Goal: Information Seeking & Learning: Learn about a topic

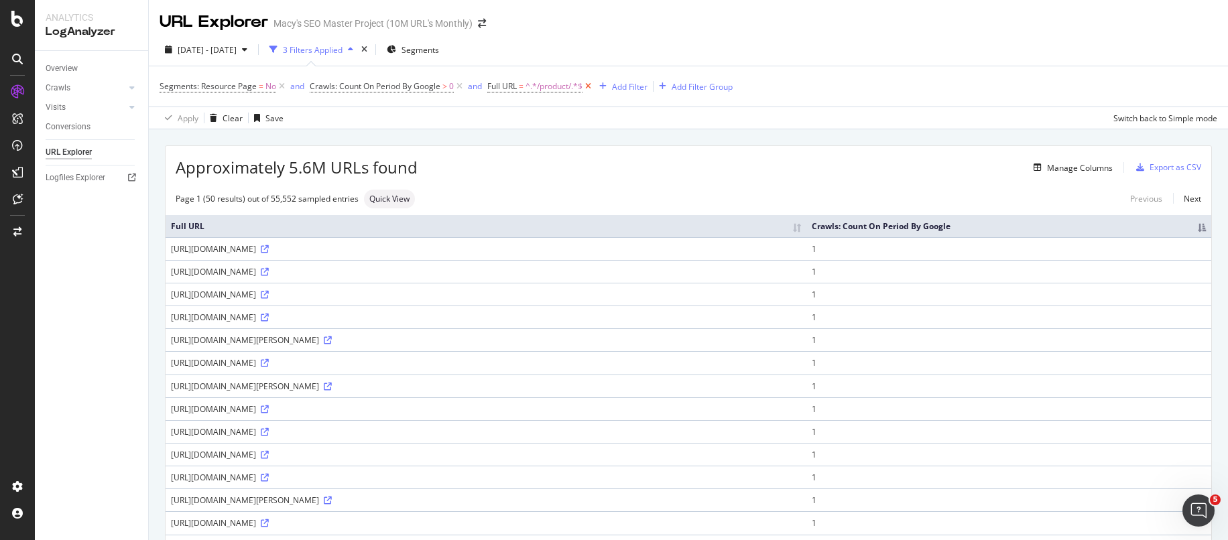
click at [587, 87] on icon at bounding box center [588, 86] width 11 height 13
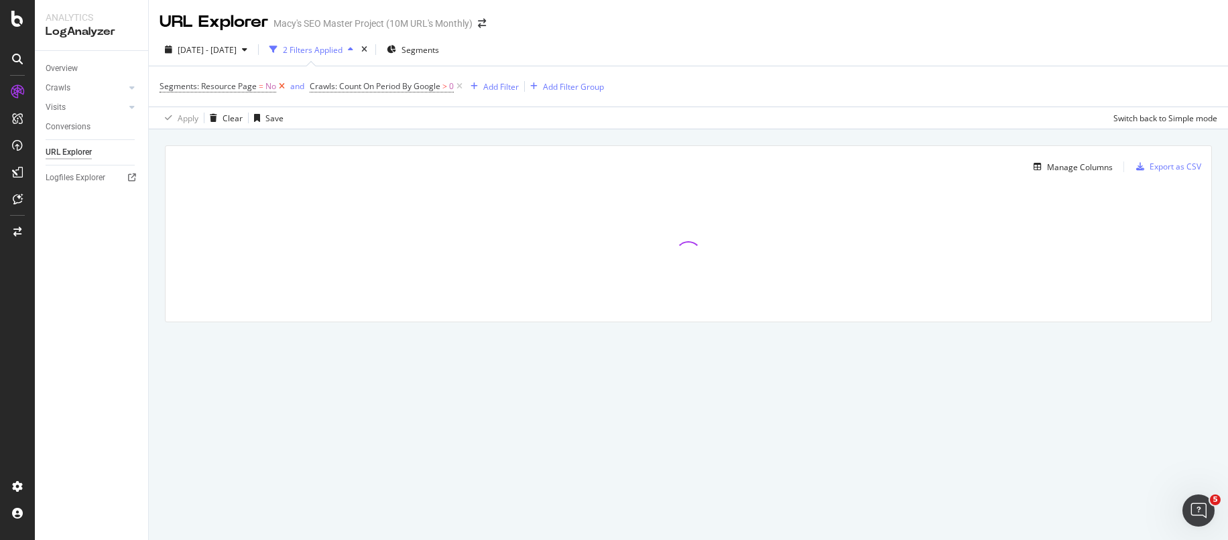
click at [280, 86] on icon at bounding box center [281, 86] width 11 height 13
click at [337, 86] on div "Add Filter" at bounding box center [351, 86] width 36 height 11
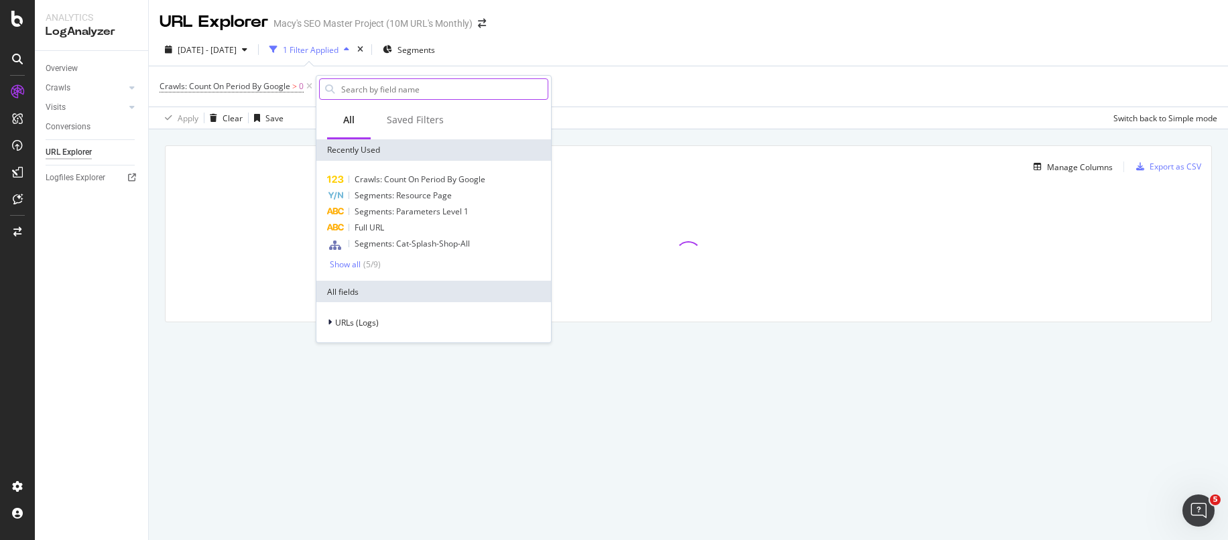
click at [381, 87] on input "text" at bounding box center [444, 89] width 208 height 20
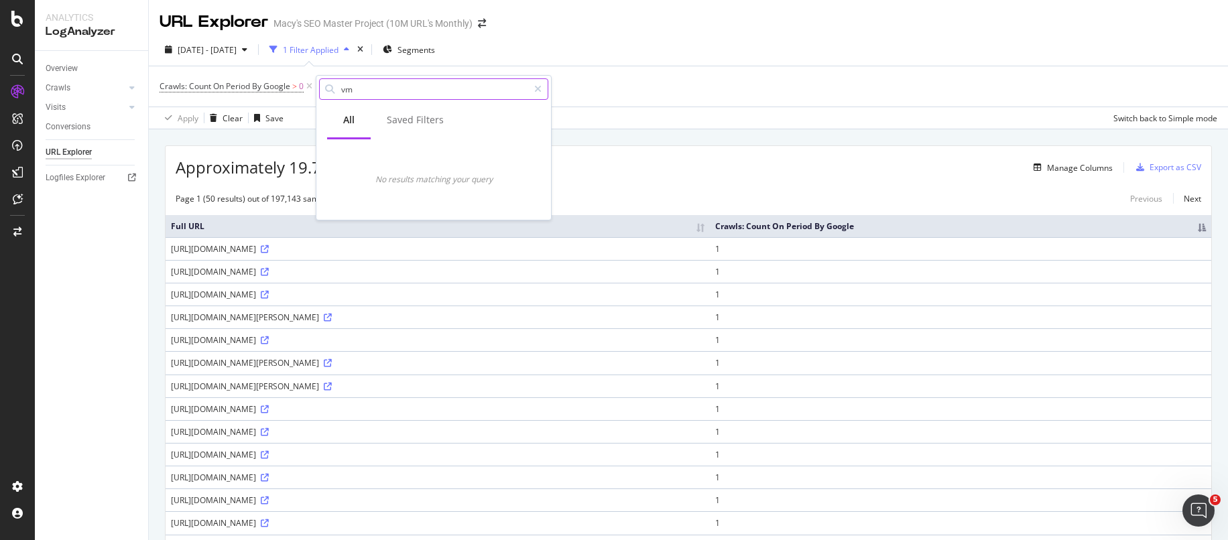
type input "v"
type input "c"
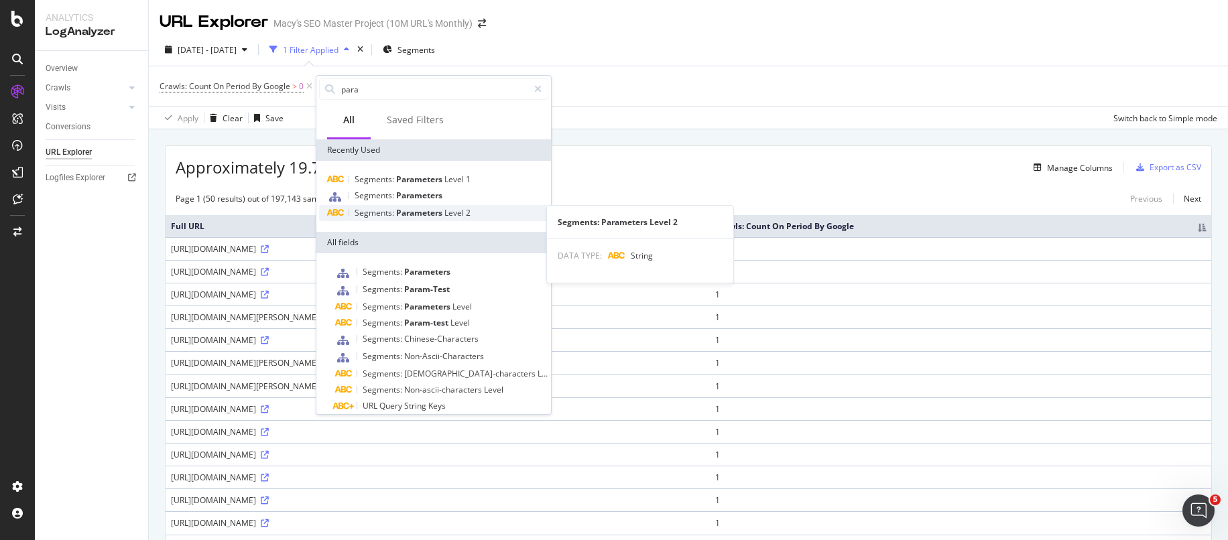
type input "para"
click at [398, 209] on span "Parameters" at bounding box center [420, 212] width 48 height 11
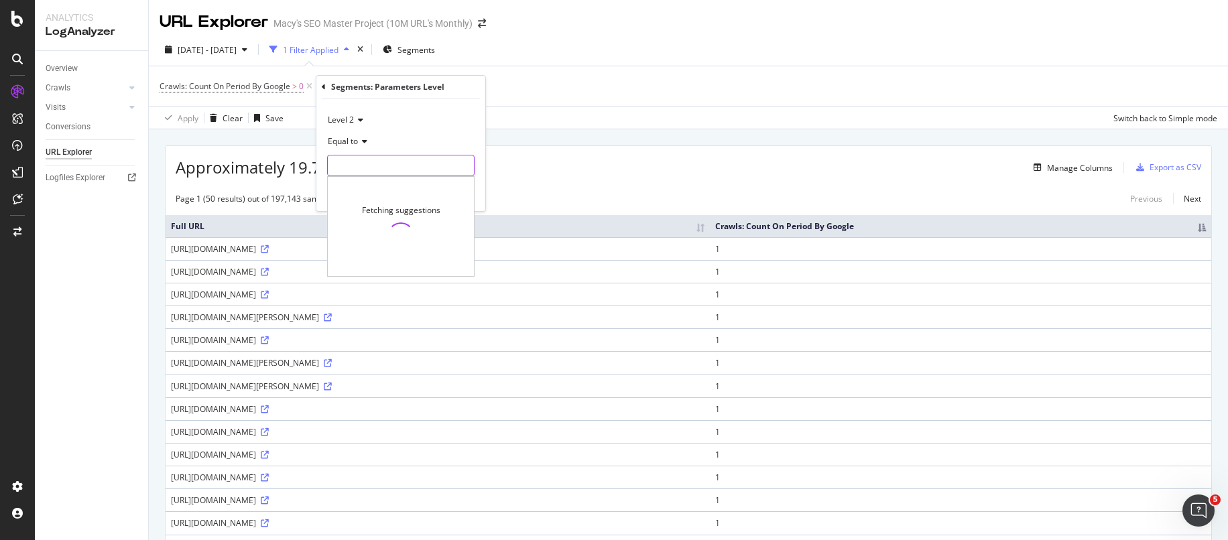
click at [386, 166] on input "text" at bounding box center [401, 165] width 146 height 21
click at [390, 194] on span "cm_sp" at bounding box center [375, 197] width 89 height 11
type input "cm_sp"
click at [457, 198] on div "Apply" at bounding box center [464, 193] width 21 height 11
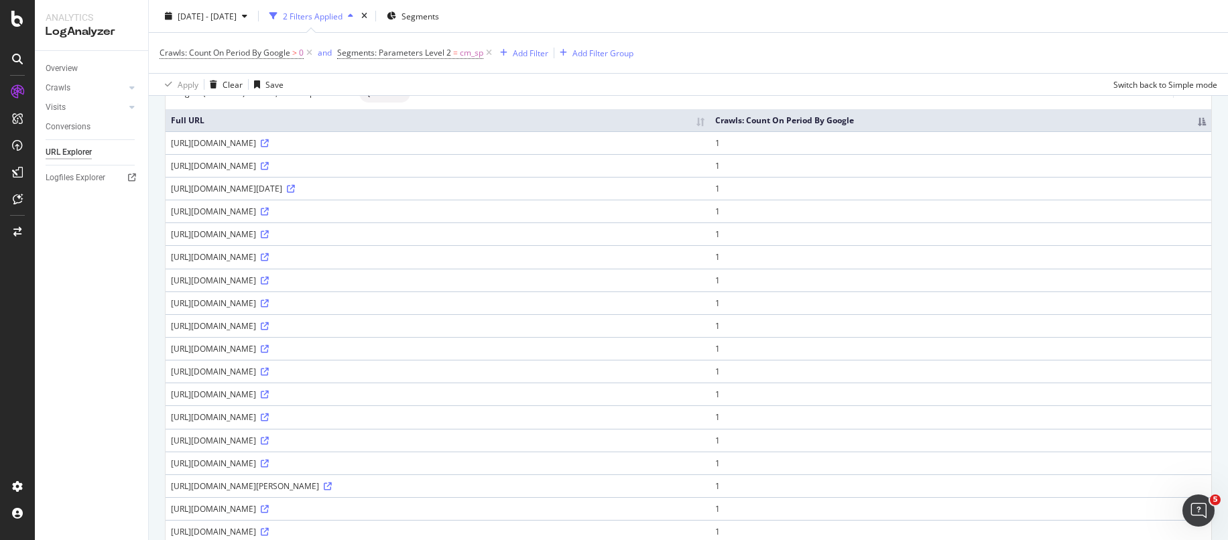
scroll to position [93, 0]
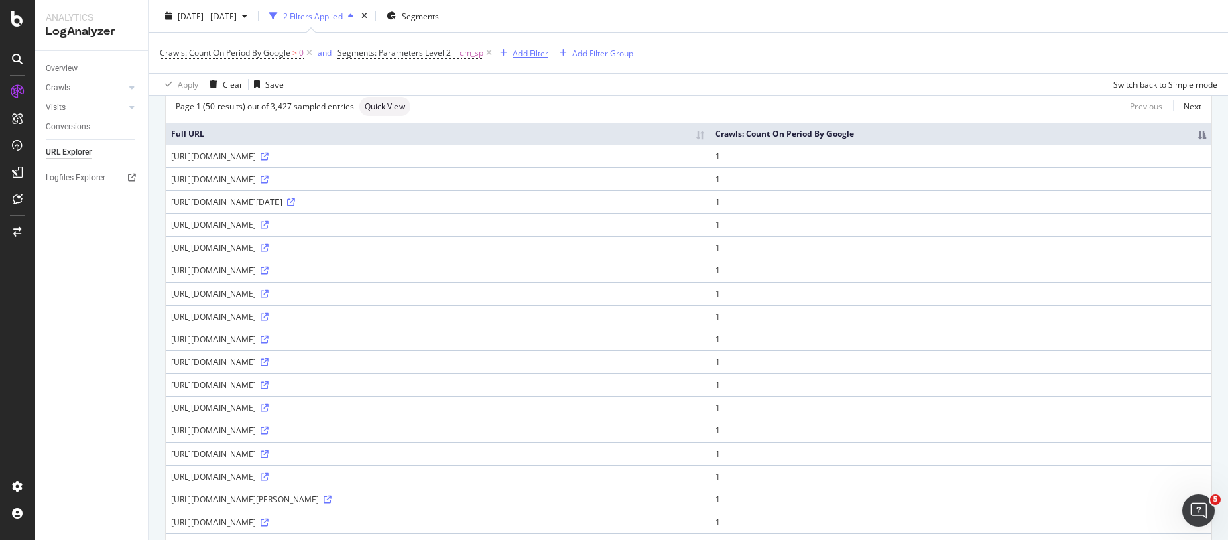
click at [539, 52] on div "Add Filter" at bounding box center [531, 52] width 36 height 11
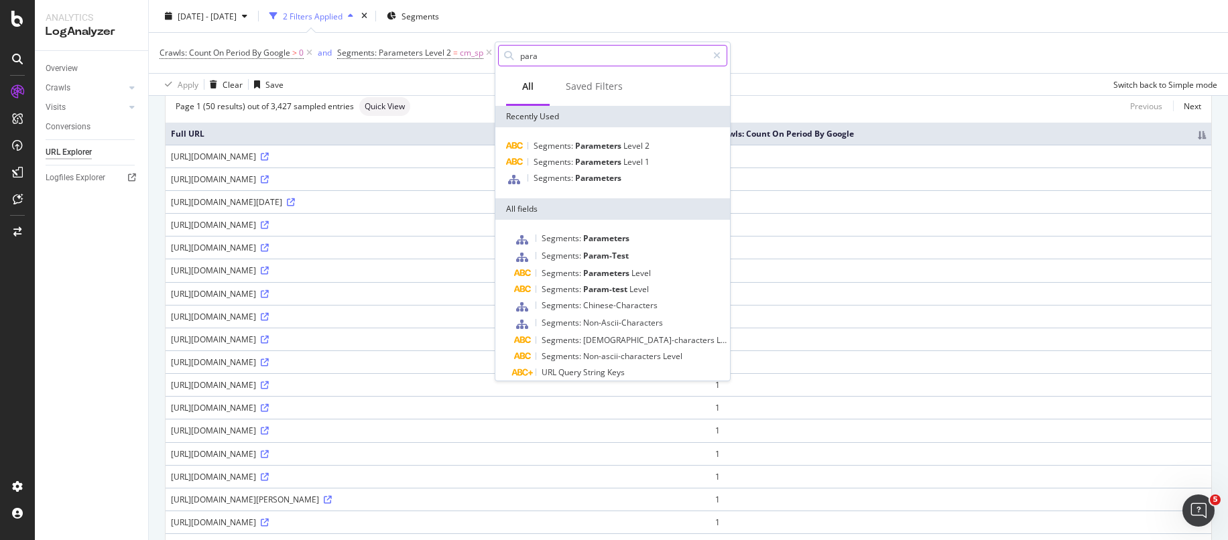
click at [552, 54] on input "para" at bounding box center [613, 56] width 188 height 20
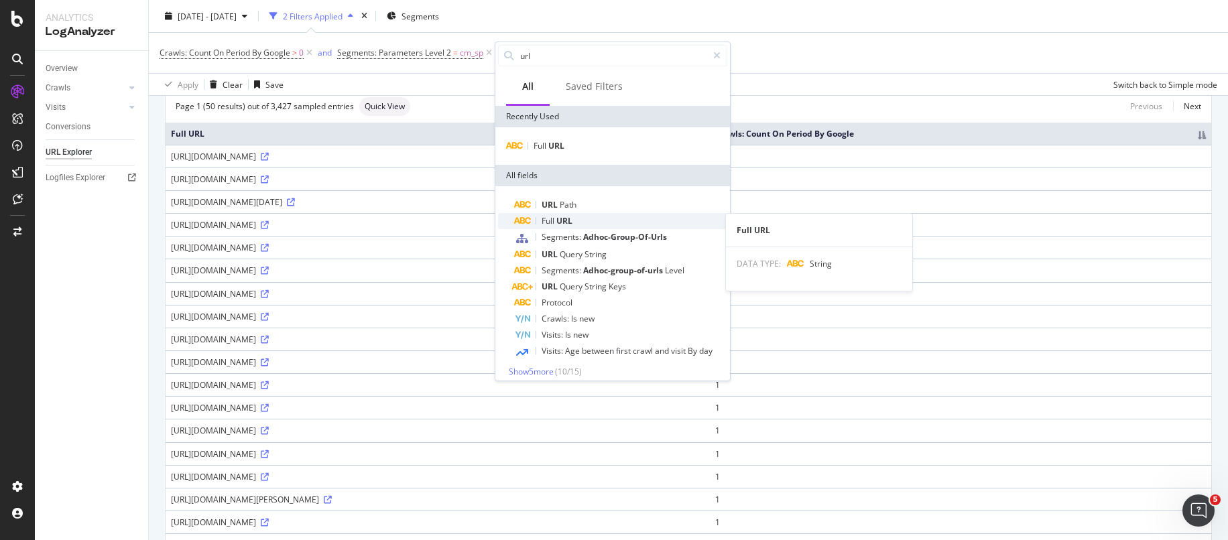
type input "url"
click at [549, 214] on div "Full URL" at bounding box center [620, 221] width 213 height 16
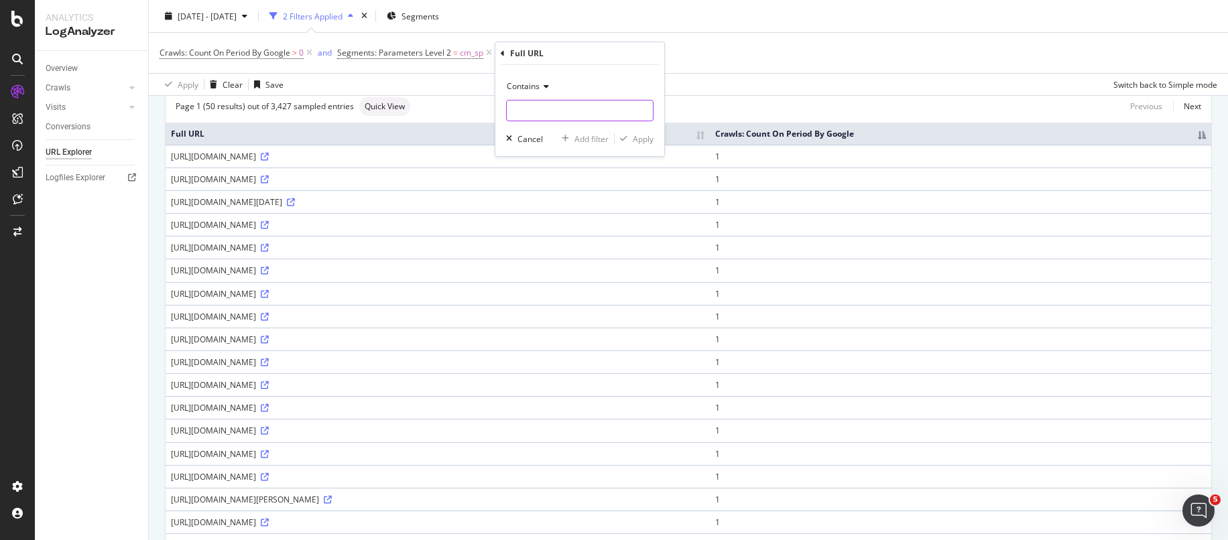
click at [540, 114] on input "text" at bounding box center [580, 110] width 146 height 21
type input "Product"
click at [649, 137] on div "Apply" at bounding box center [643, 138] width 21 height 11
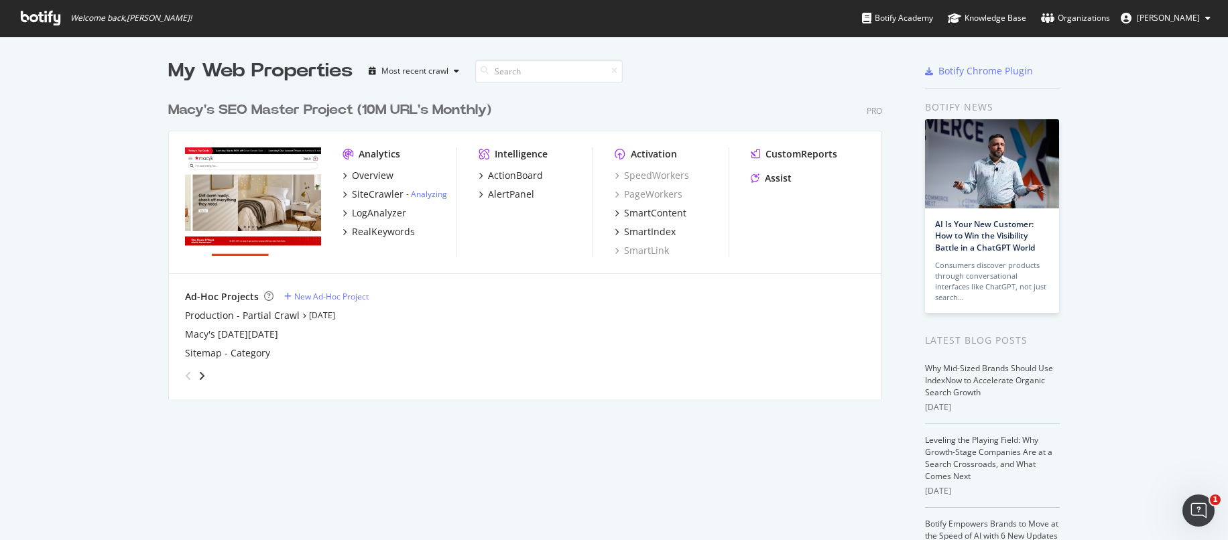
scroll to position [305, 715]
click at [377, 190] on div "SiteCrawler" at bounding box center [378, 194] width 52 height 13
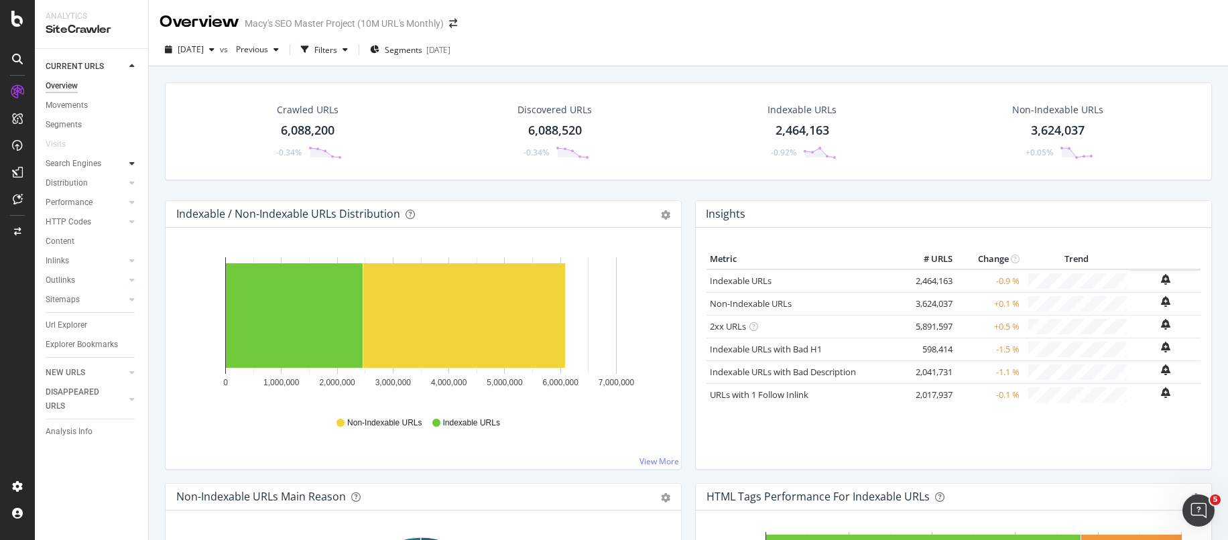
click at [131, 163] on icon at bounding box center [131, 164] width 5 height 8
click at [73, 274] on div "Distribution" at bounding box center [67, 281] width 42 height 14
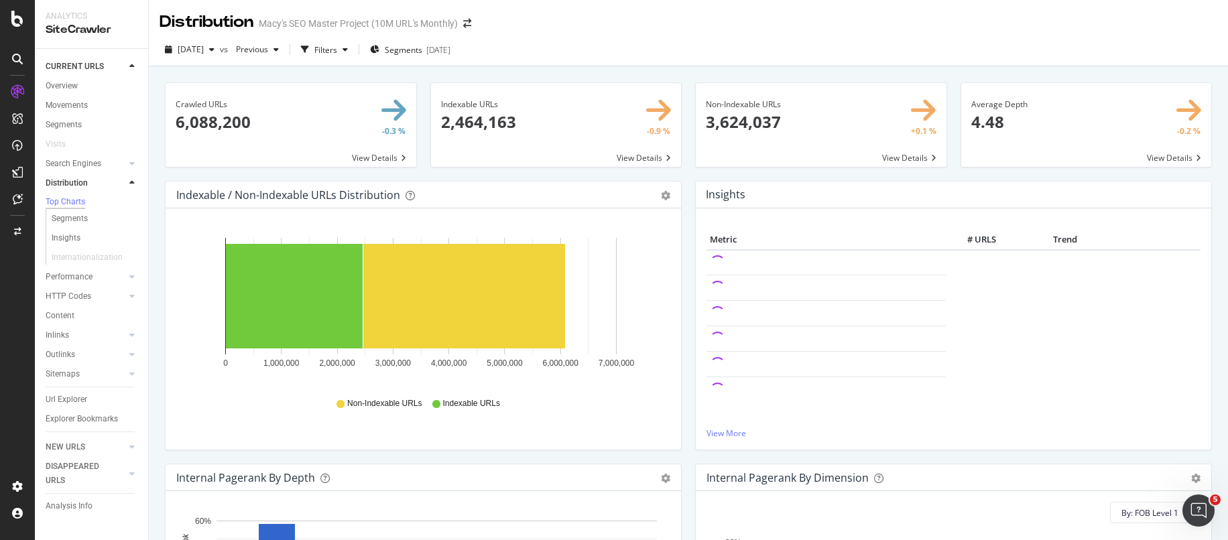
click at [212, 119] on span at bounding box center [291, 125] width 251 height 84
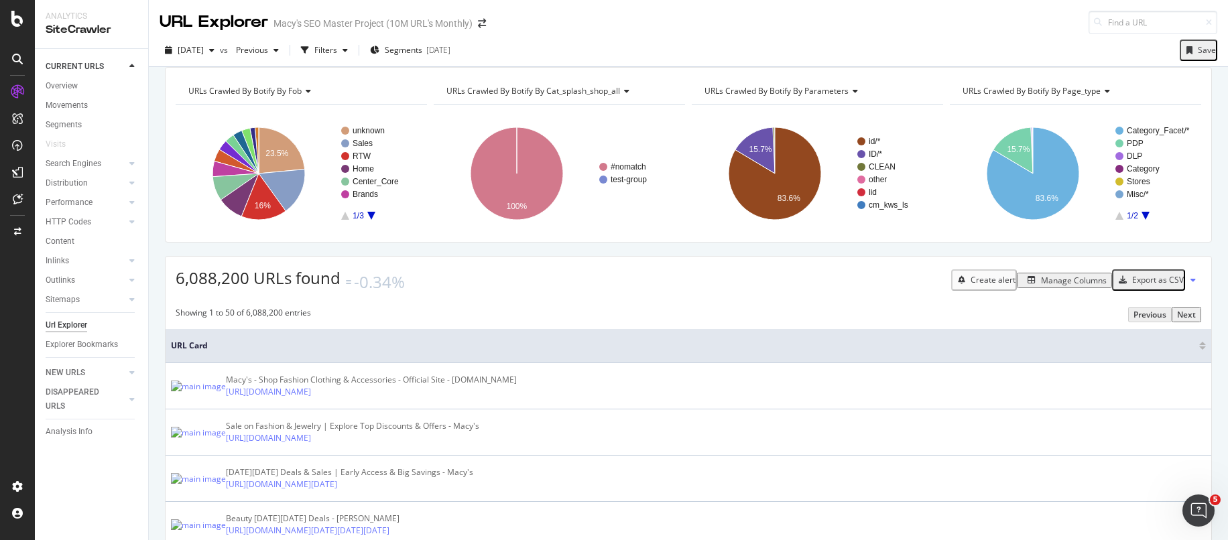
click at [788, 97] on span "URLs Crawled By Botify By parameters" at bounding box center [777, 90] width 144 height 11
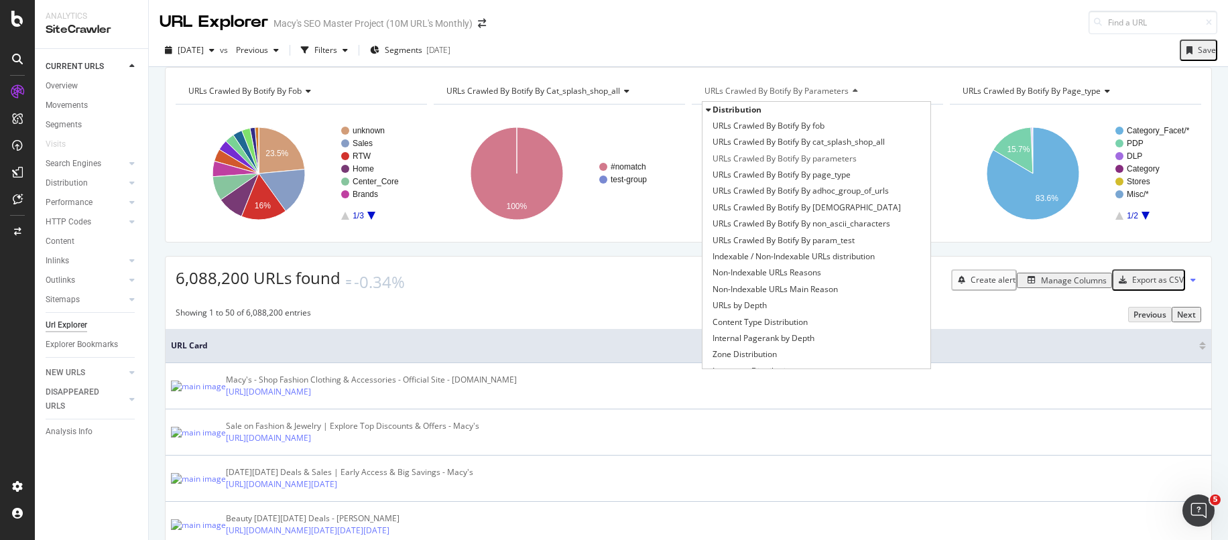
click at [158, 67] on div "URLs Crawled By Botify By fob Chart (by Value) Table Expand Export as CSV Expor…" at bounding box center [688, 67] width 1079 height 0
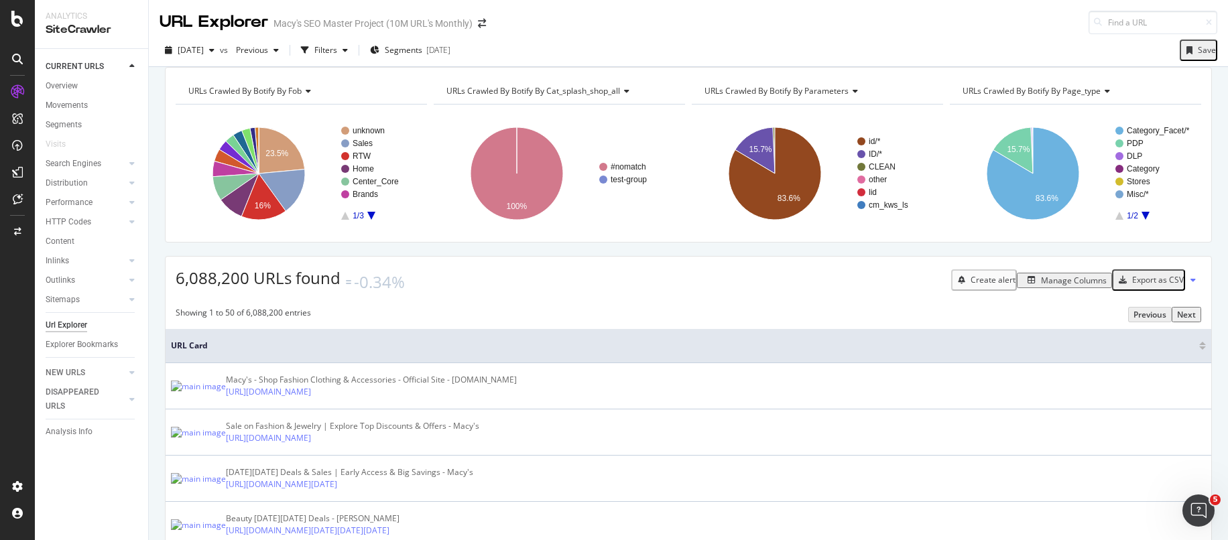
click at [1142, 220] on icon "A chart." at bounding box center [1146, 216] width 8 height 8
click at [817, 97] on span "URLs Crawled By Botify By parameters" at bounding box center [777, 90] width 144 height 11
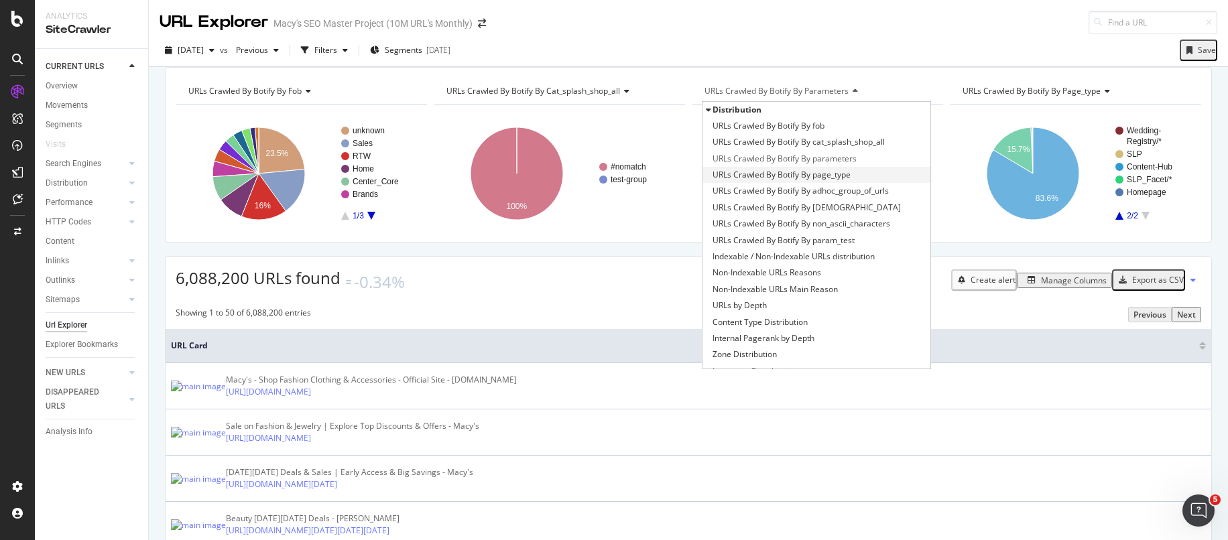
click at [844, 182] on span "URLs Crawled By Botify By page_type" at bounding box center [782, 174] width 138 height 13
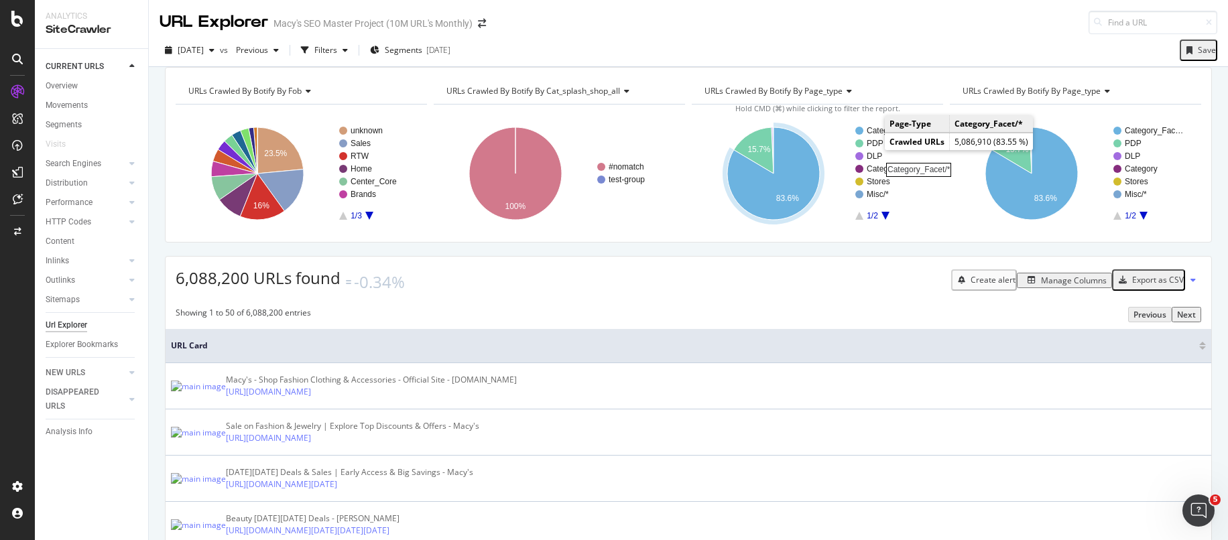
click at [872, 135] on rect "A chart." at bounding box center [898, 131] width 62 height 8
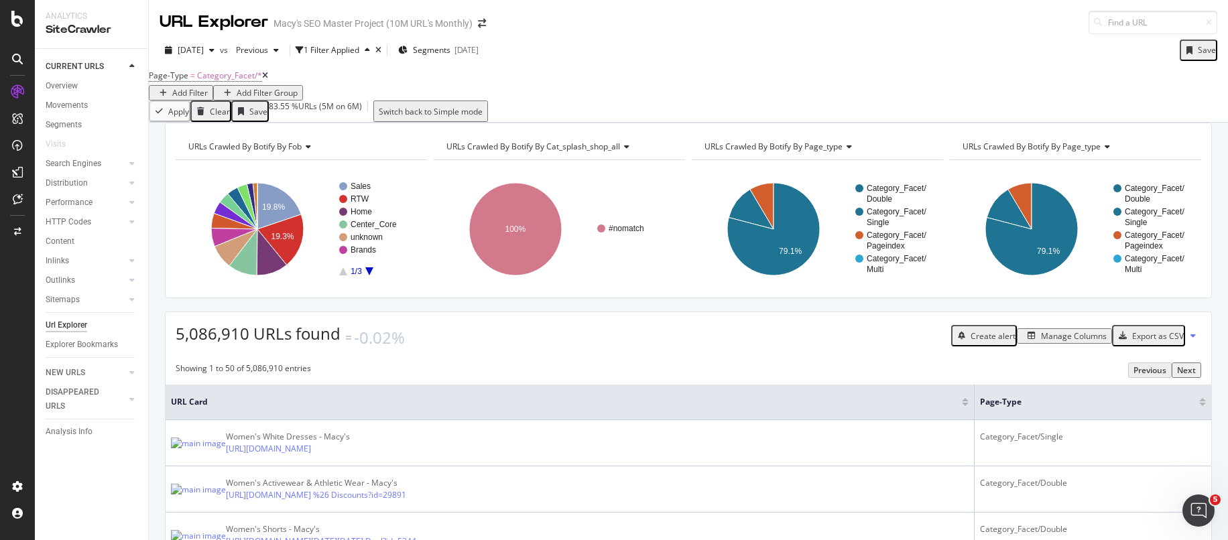
click at [807, 152] on span "URLs Crawled By Botify By page_type" at bounding box center [774, 146] width 138 height 11
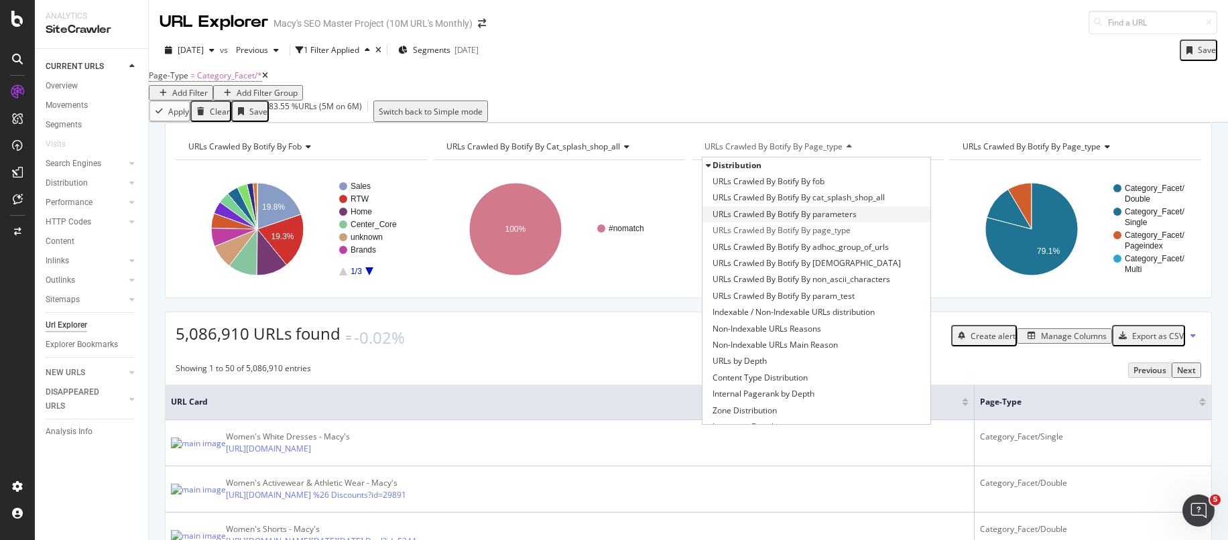
click at [815, 221] on span "URLs Crawled By Botify By parameters" at bounding box center [785, 214] width 144 height 13
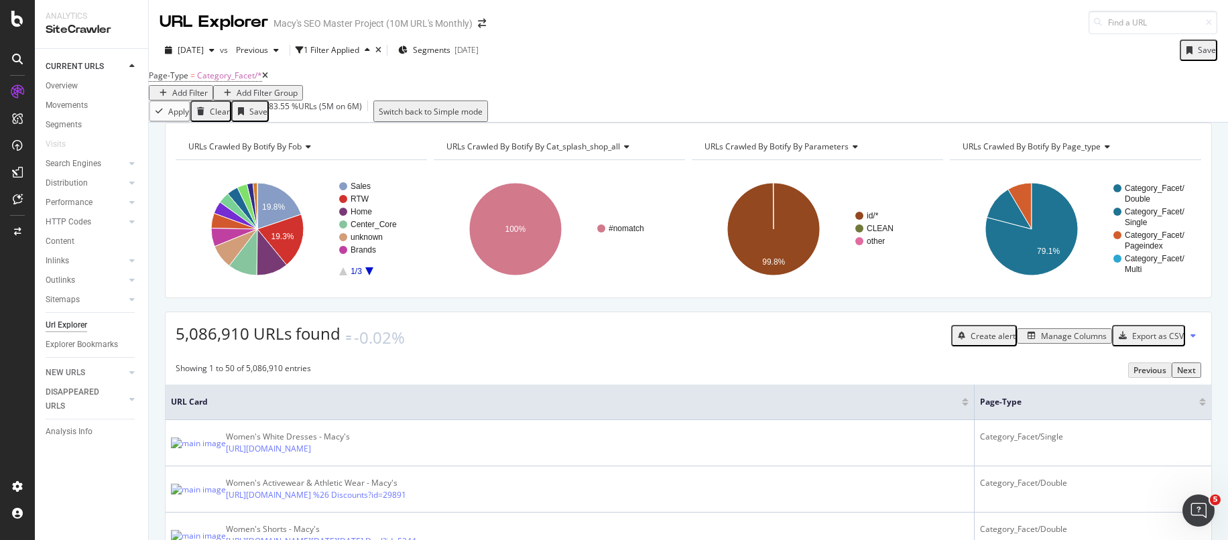
scroll to position [3, 0]
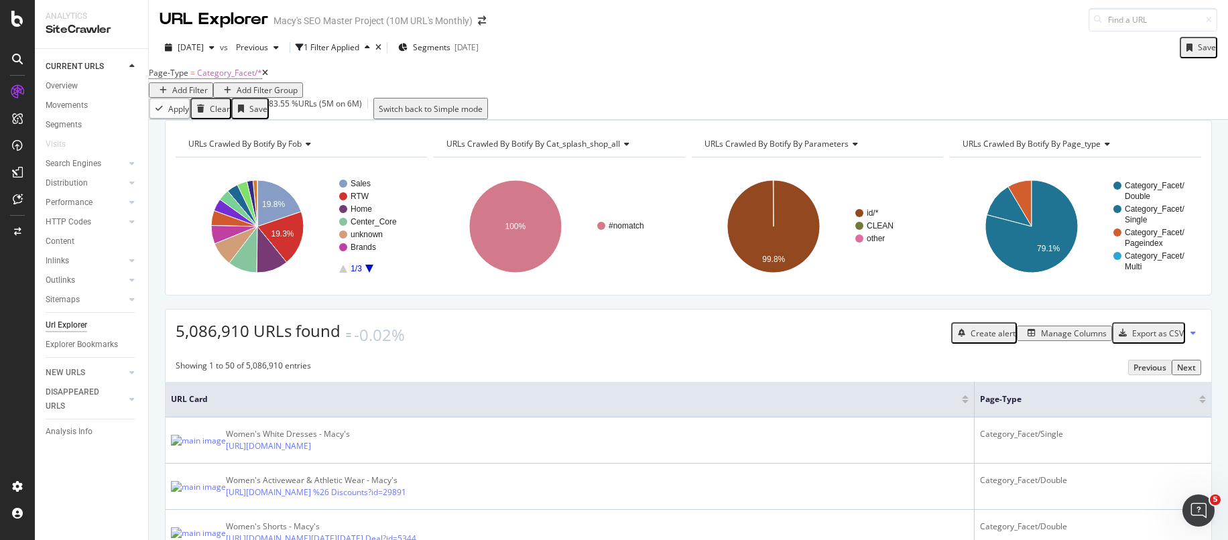
click at [208, 87] on div "Add Filter" at bounding box center [190, 89] width 36 height 11
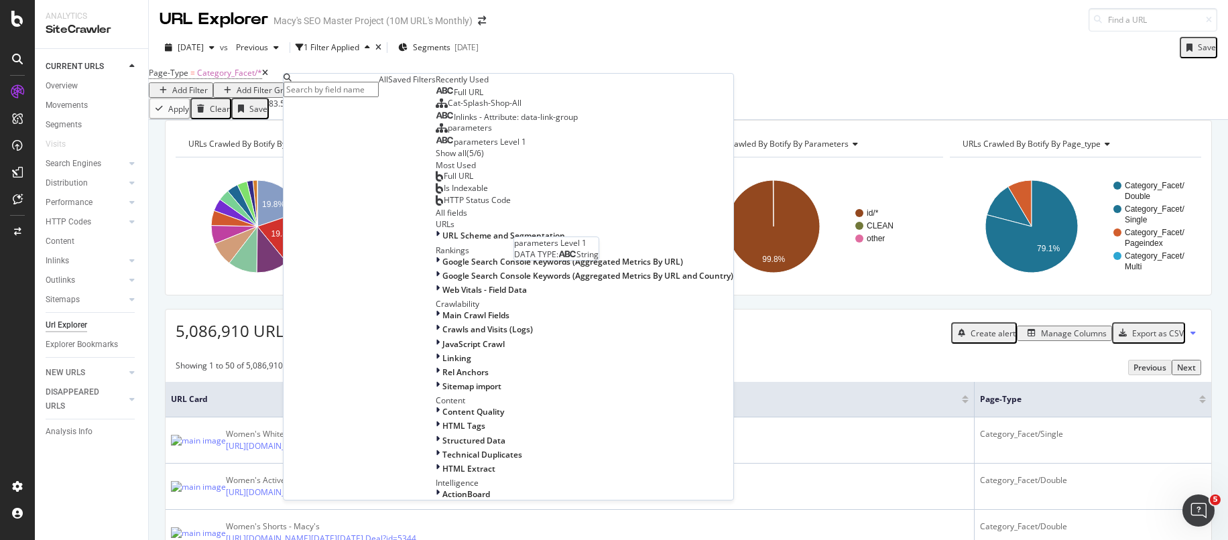
click at [454, 147] on span "parameters Level 1" at bounding box center [490, 141] width 72 height 11
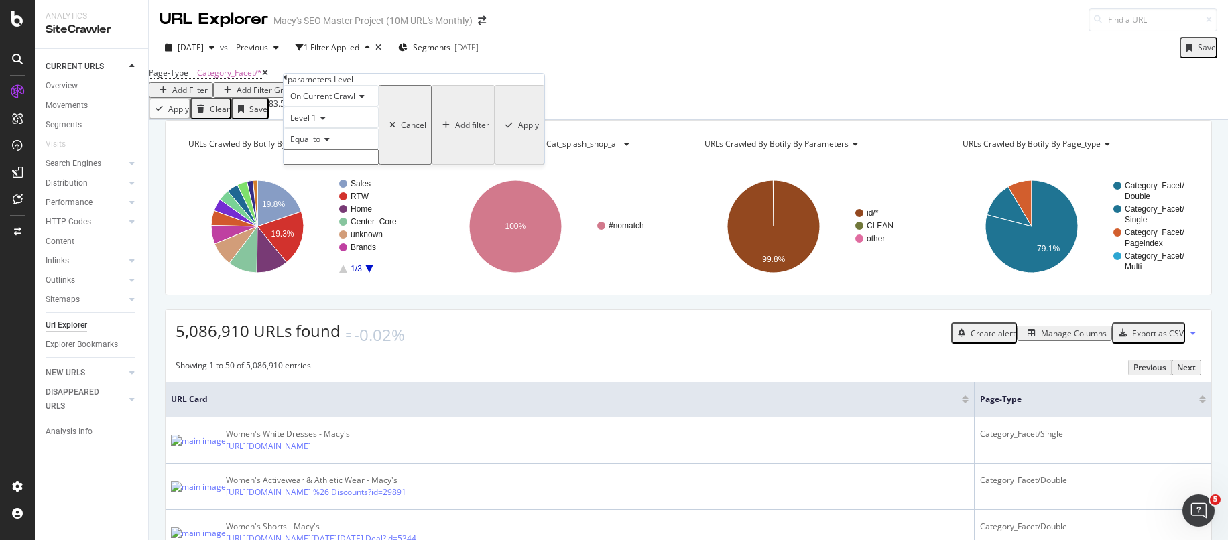
click at [333, 165] on input "text" at bounding box center [331, 157] width 95 height 15
type input "cm_sp"
drag, startPoint x: 276, startPoint y: 86, endPoint x: 323, endPoint y: 89, distance: 47.1
click at [268, 77] on icon at bounding box center [265, 73] width 6 height 8
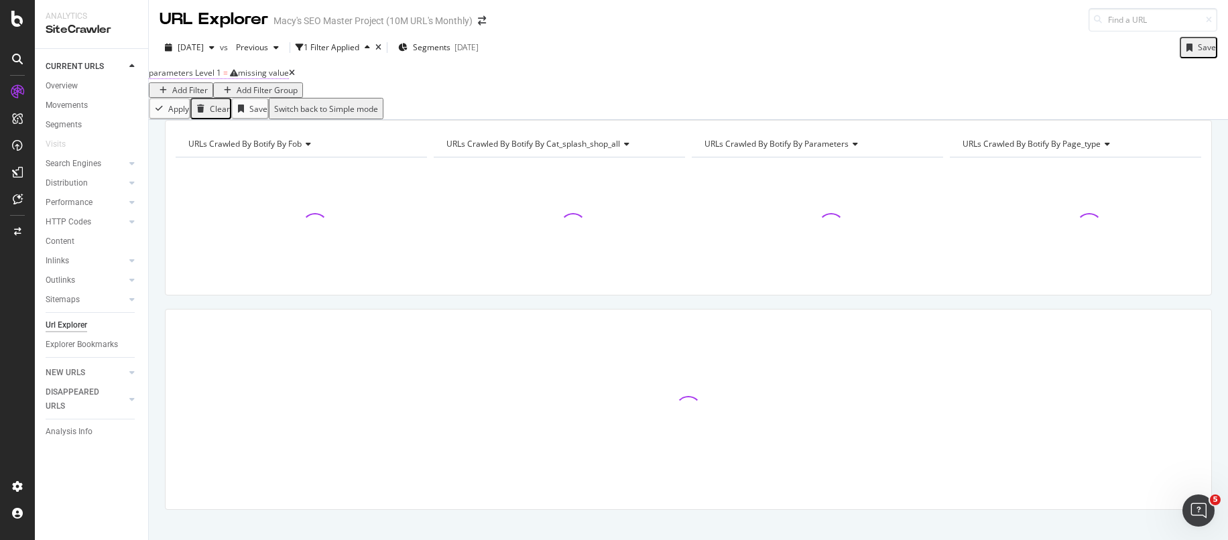
click at [263, 78] on div "missing value" at bounding box center [263, 72] width 51 height 11
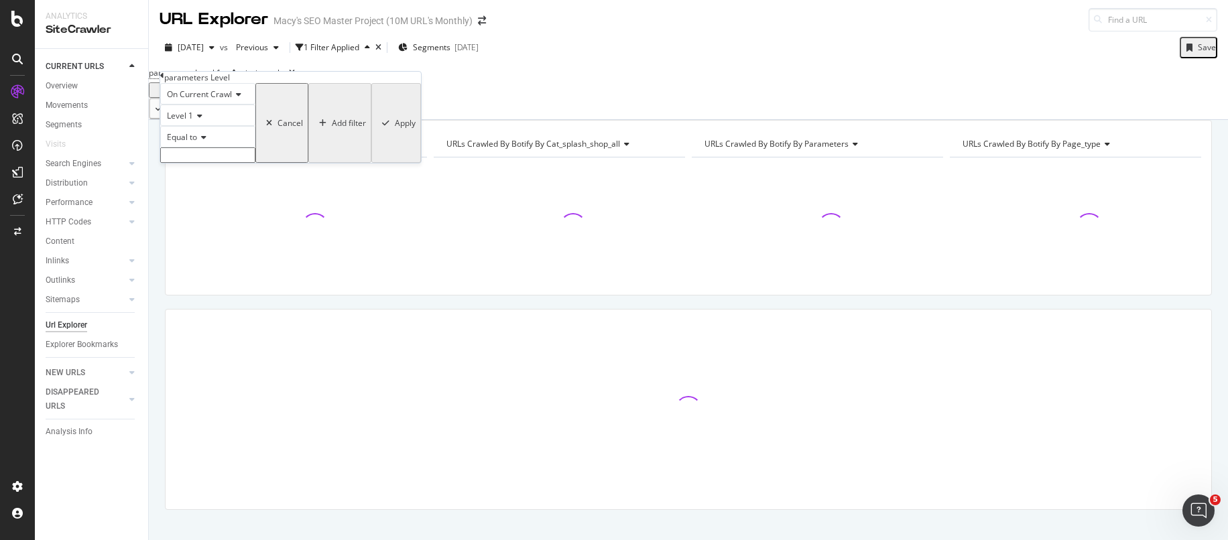
click at [197, 143] on span "Equal to" at bounding box center [182, 136] width 30 height 11
click at [255, 147] on div "Equal to" at bounding box center [207, 136] width 95 height 21
click at [235, 163] on div "On Current Crawl Level 1 Equal to Cancel Add filter Apply" at bounding box center [290, 123] width 261 height 80
click at [233, 163] on input "text" at bounding box center [207, 154] width 95 height 15
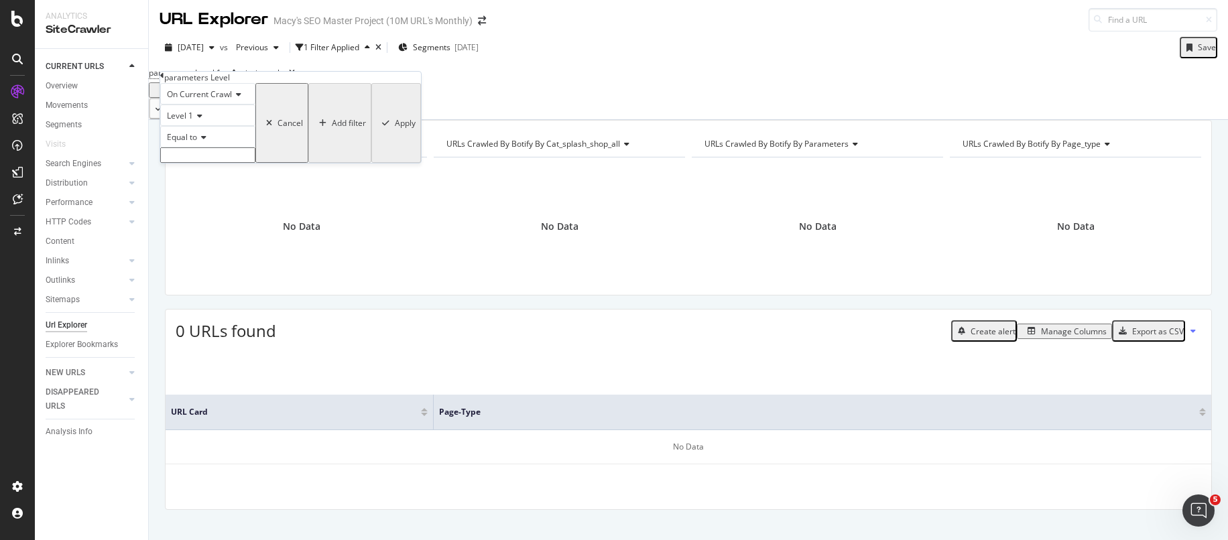
click at [202, 120] on icon at bounding box center [197, 116] width 9 height 8
click at [204, 154] on div "Level 2" at bounding box center [208, 147] width 94 height 14
click at [202, 163] on input "text" at bounding box center [207, 154] width 95 height 15
type input "cm_sp"
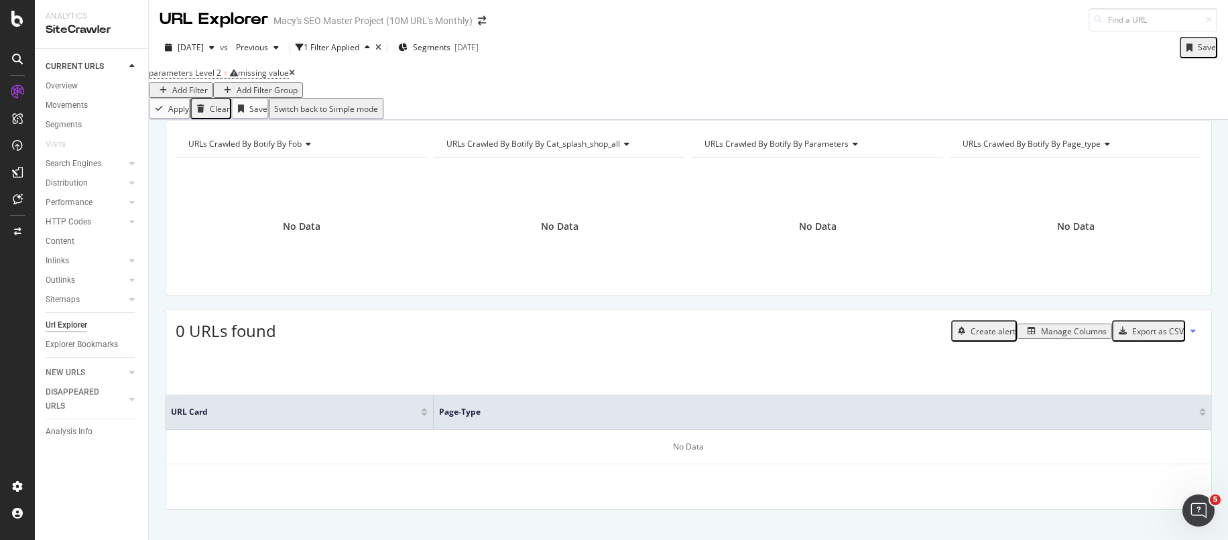
click at [154, 66] on div "parameters Level 2 = missing value Add Filter Add Filter Group Apply Clear Save…" at bounding box center [688, 92] width 1079 height 56
click at [68, 109] on div "Movements" at bounding box center [67, 106] width 42 height 14
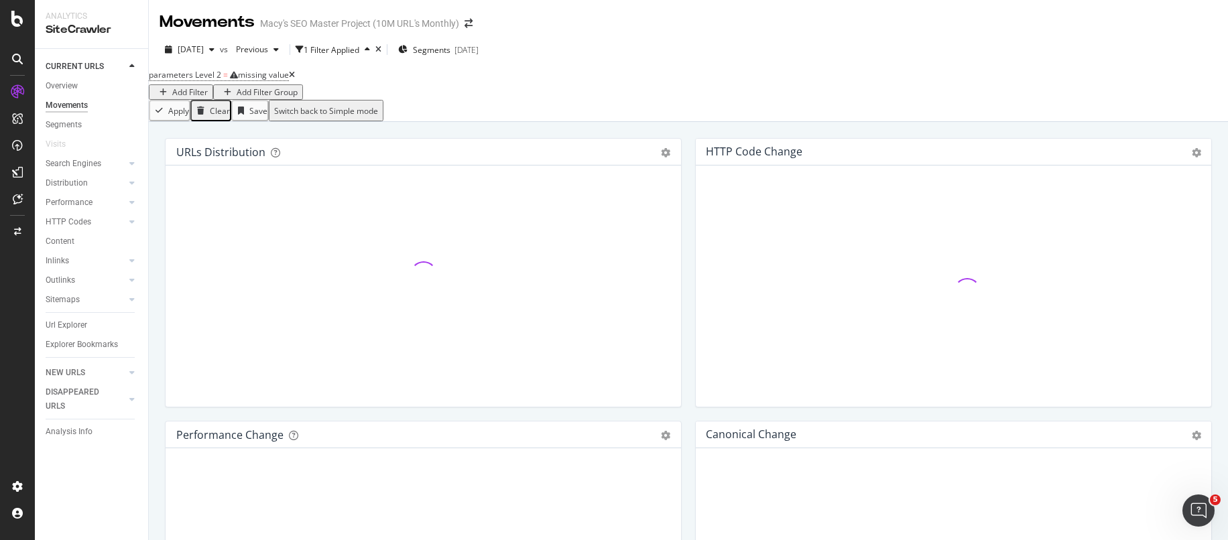
click at [295, 79] on icon at bounding box center [292, 75] width 6 height 8
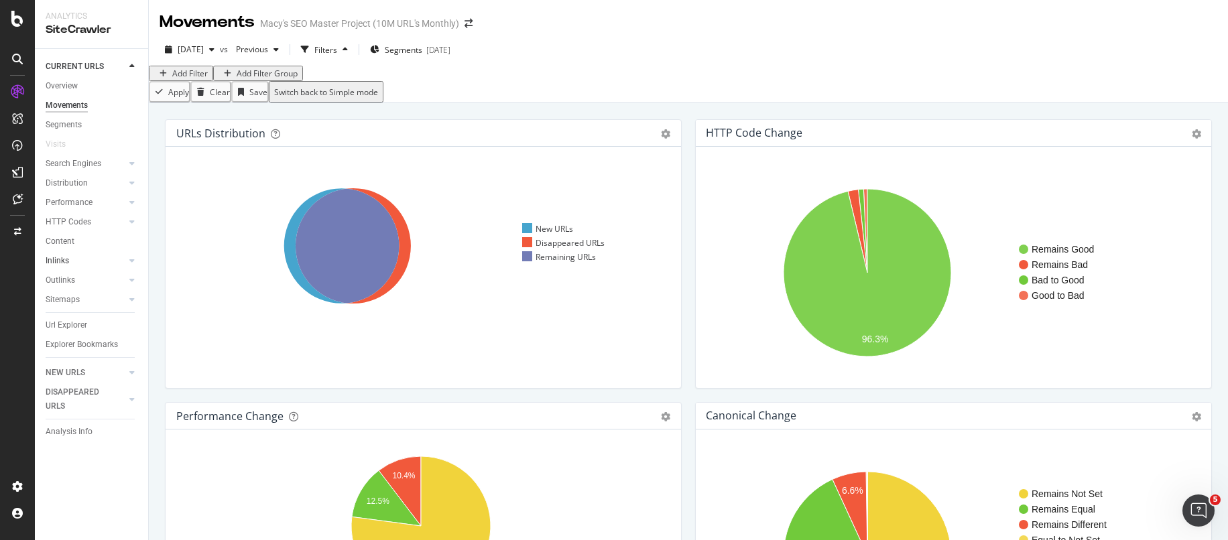
click at [81, 267] on link "Inlinks" at bounding box center [86, 261] width 80 height 14
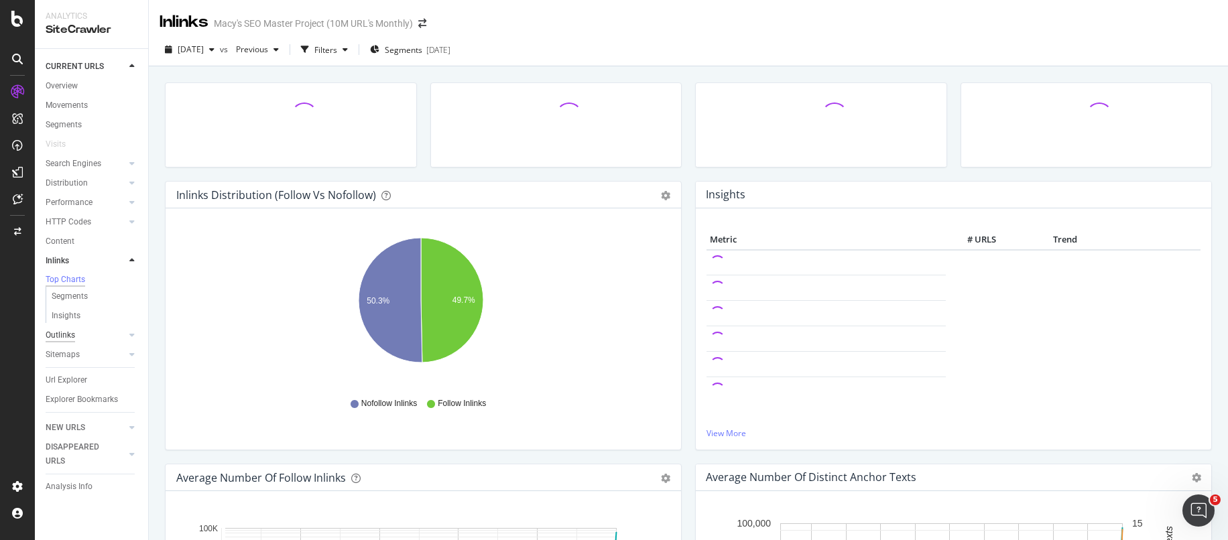
click at [70, 339] on div "Outlinks" at bounding box center [60, 336] width 29 height 14
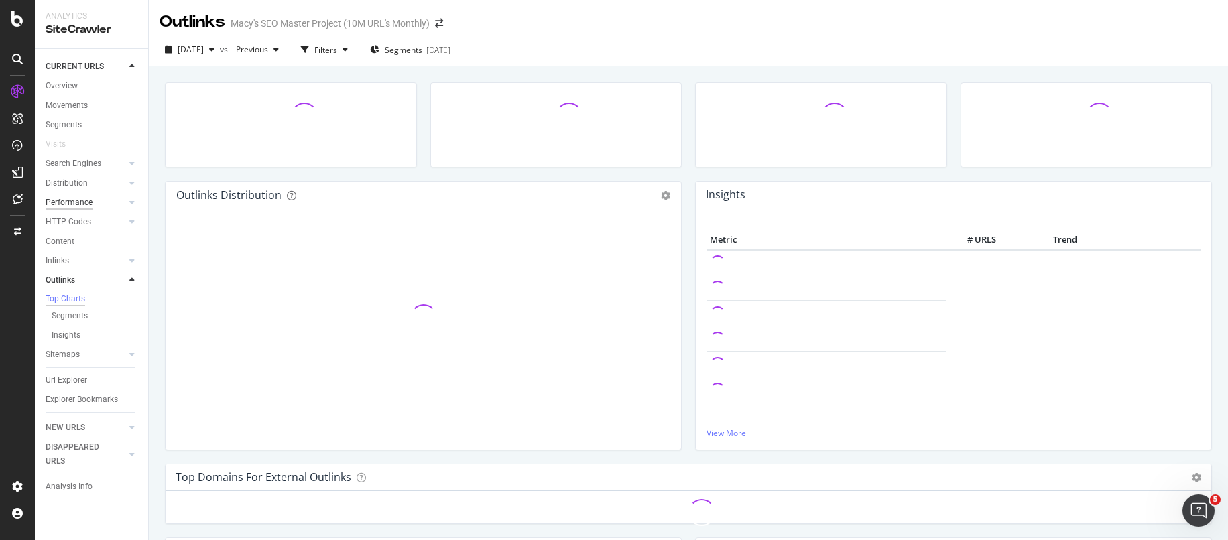
click at [68, 206] on div "Performance" at bounding box center [69, 203] width 47 height 14
